Goal: Find specific page/section: Find specific page/section

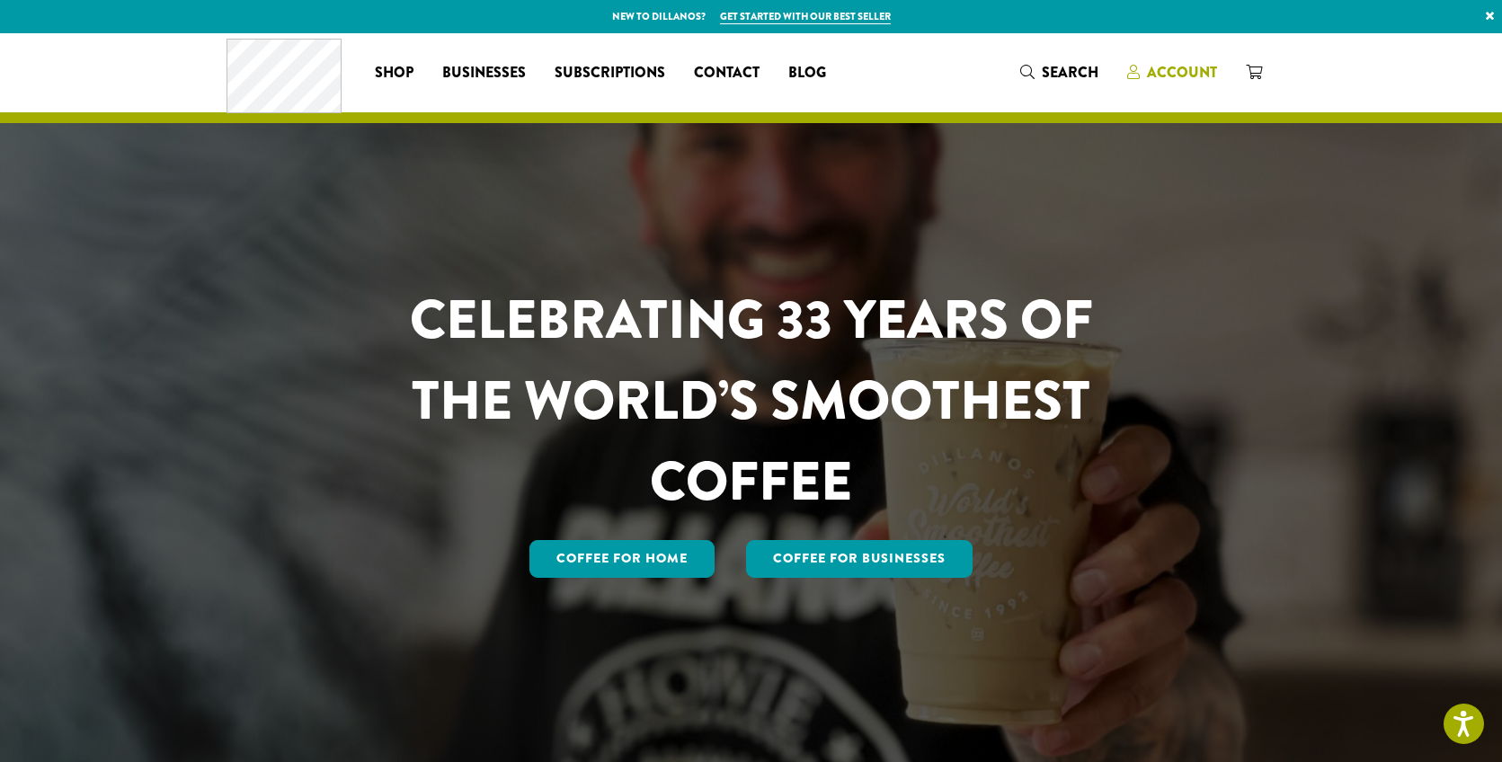
click at [1180, 80] on span "Account" at bounding box center [1182, 72] width 70 height 21
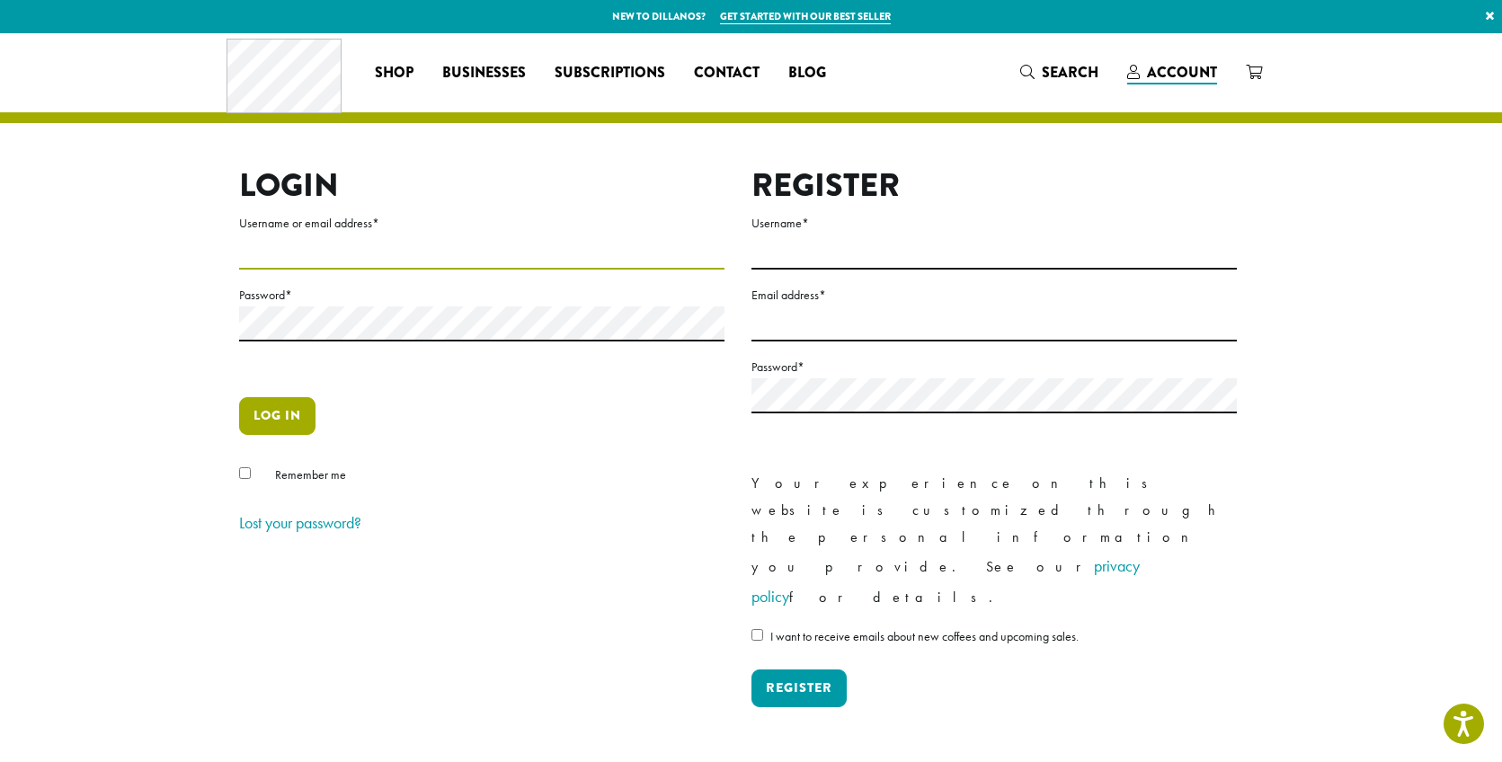
type input "**********"
click at [271, 419] on button "Log in" at bounding box center [277, 416] width 76 height 38
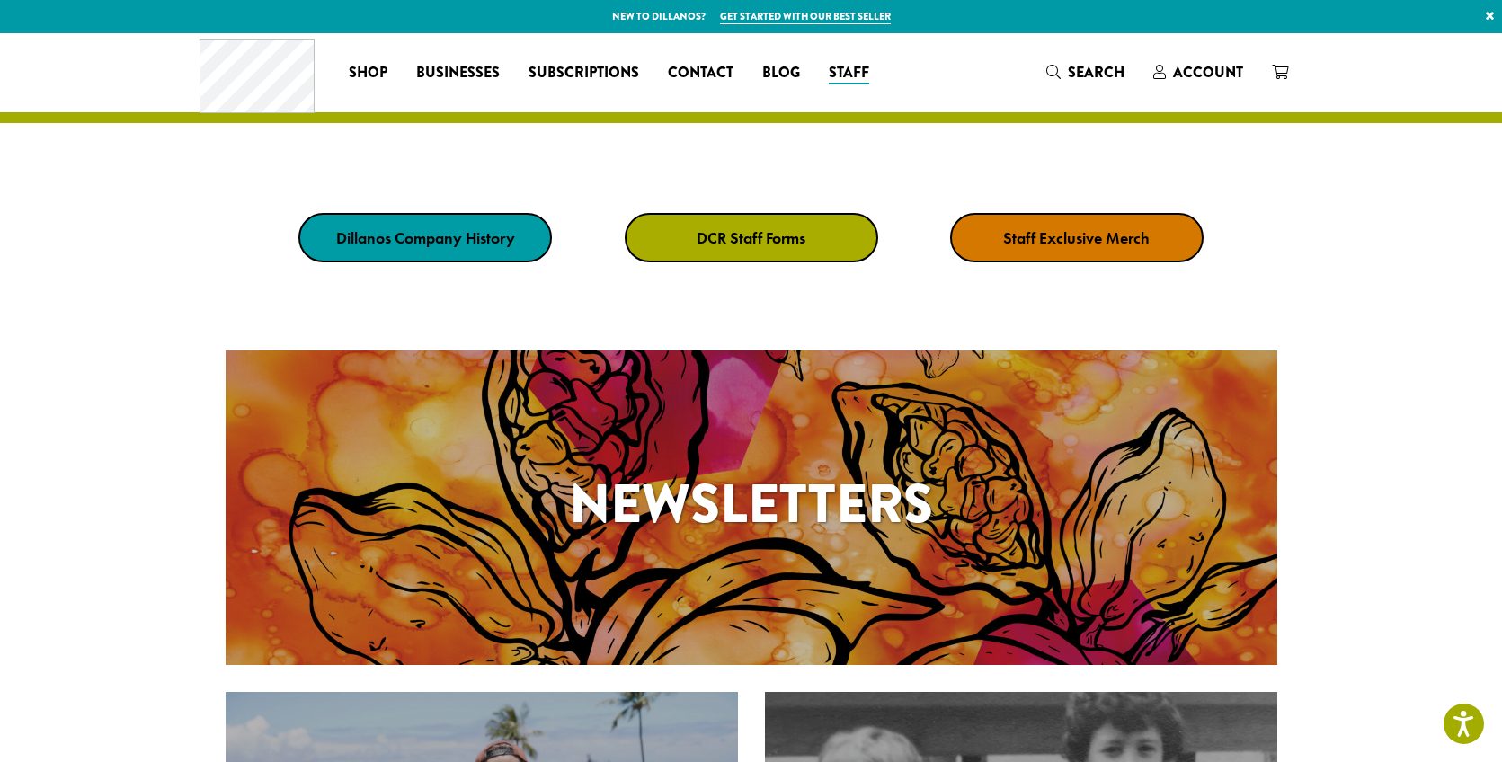
click at [749, 245] on strong "DCR Staff Forms" at bounding box center [751, 237] width 109 height 21
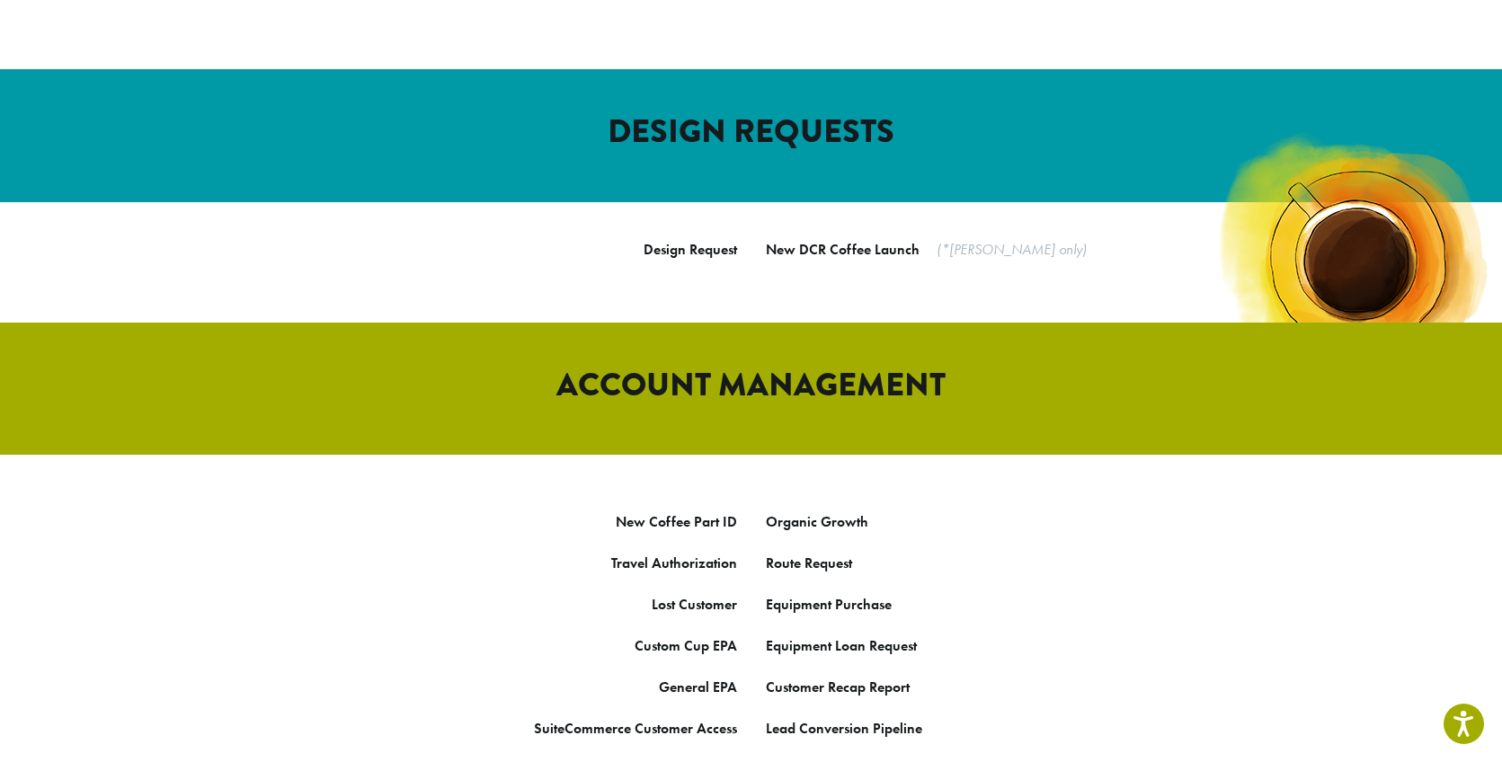
scroll to position [742, 0]
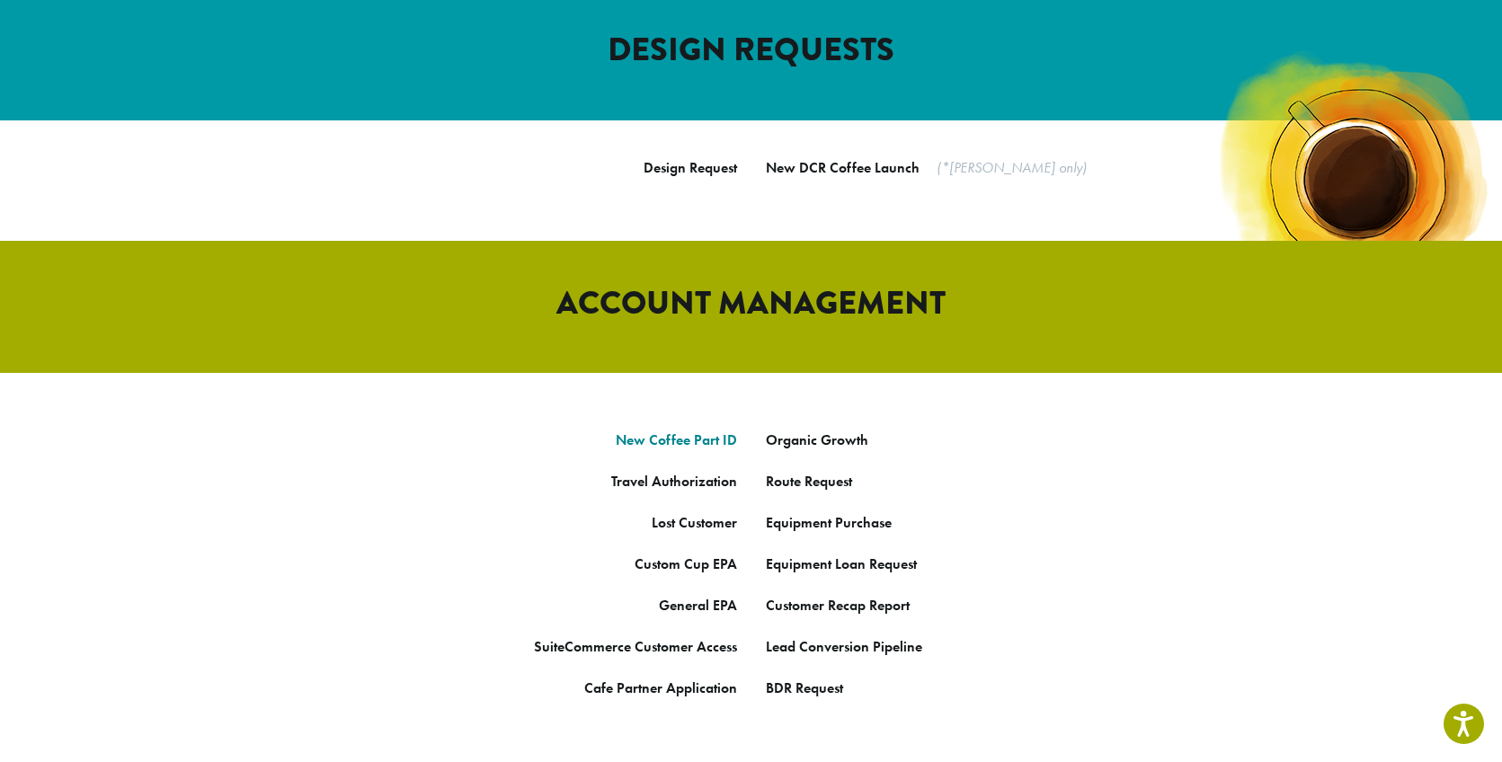
click at [673, 431] on link "New Coffee Part ID" at bounding box center [676, 440] width 121 height 19
